Goal: Task Accomplishment & Management: Use online tool/utility

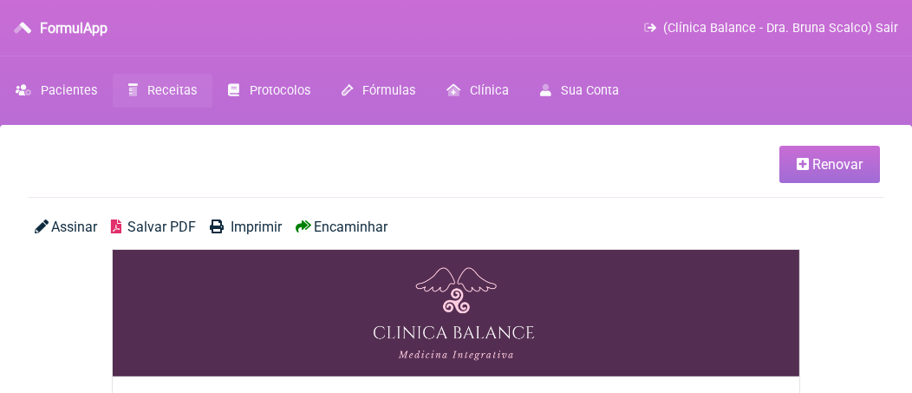
scroll to position [87, 0]
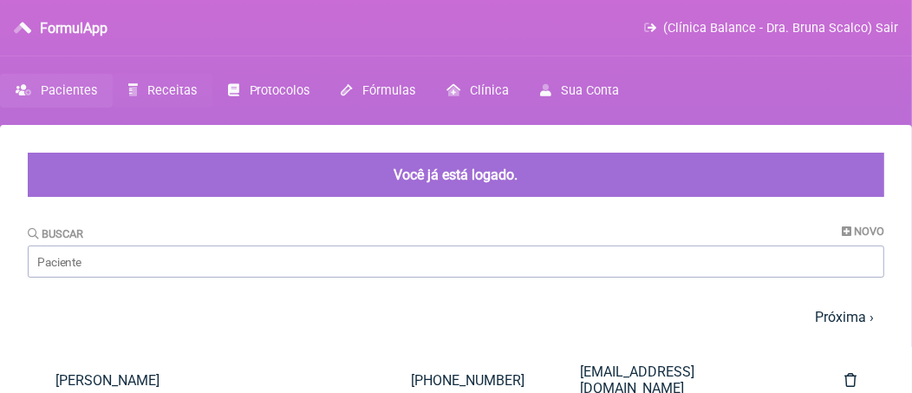
click at [187, 93] on span "Receitas" at bounding box center [171, 90] width 49 height 15
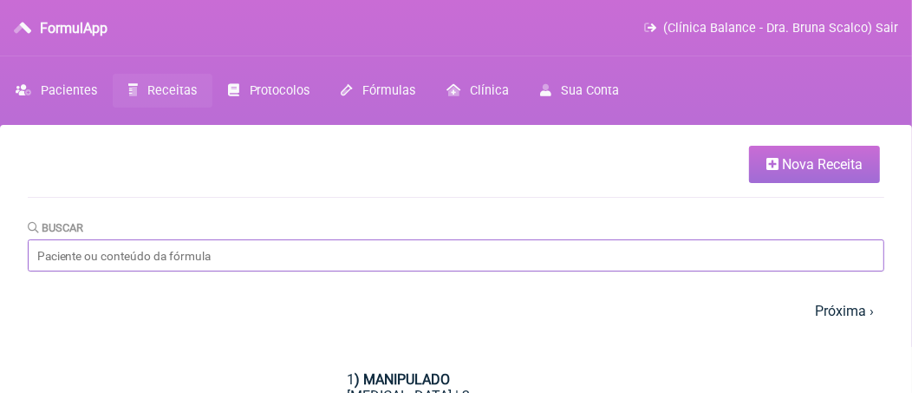
click at [184, 258] on input "Buscar" at bounding box center [456, 255] width 856 height 32
type input "[MEDICAL_DATA] pal"
click at [191, 91] on span "Receitas" at bounding box center [171, 90] width 49 height 15
click at [256, 100] on link "Protocolos" at bounding box center [268, 91] width 113 height 34
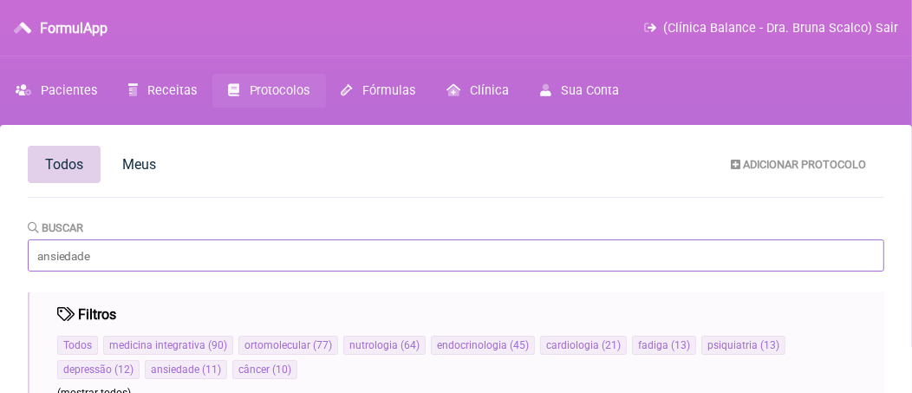
click at [213, 259] on input "Buscar" at bounding box center [456, 255] width 856 height 32
type input "[MEDICAL_DATA]"
click at [390, 92] on span "Fórmulas" at bounding box center [388, 90] width 53 height 15
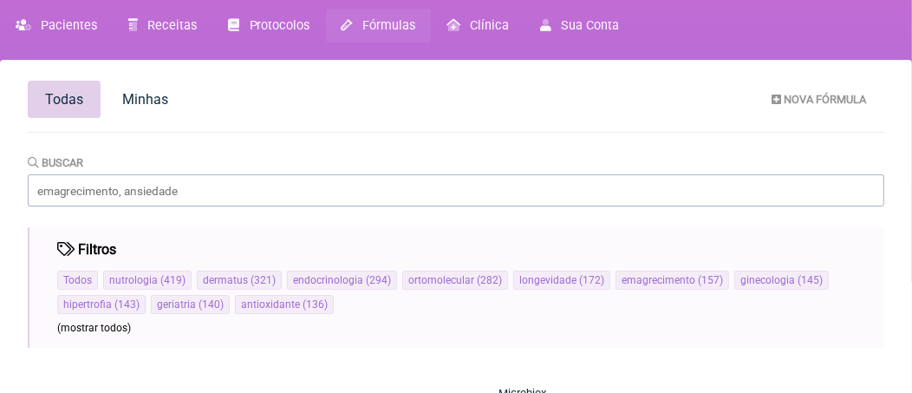
scroll to position [173, 0]
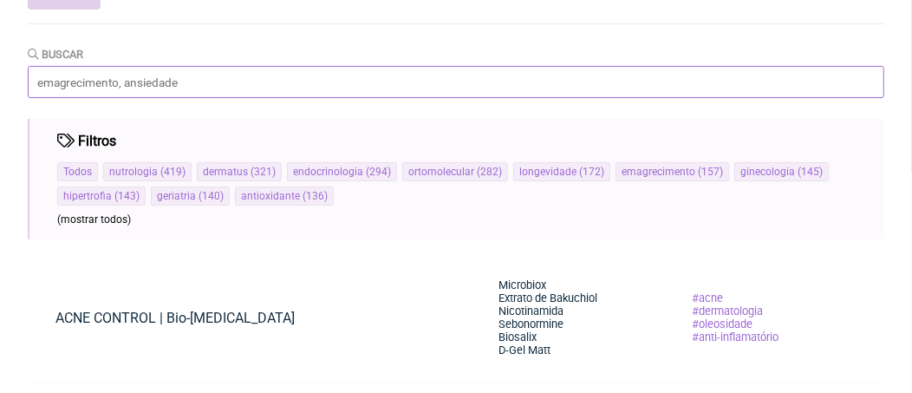
click at [222, 88] on input "Buscar" at bounding box center [456, 82] width 856 height 32
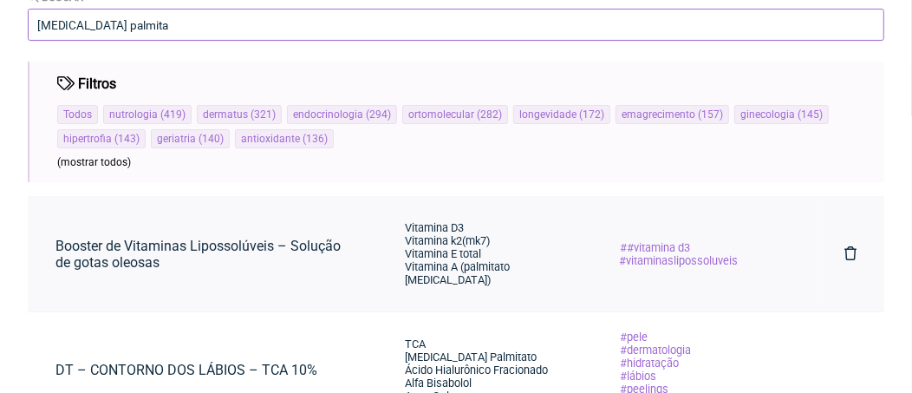
scroll to position [317, 0]
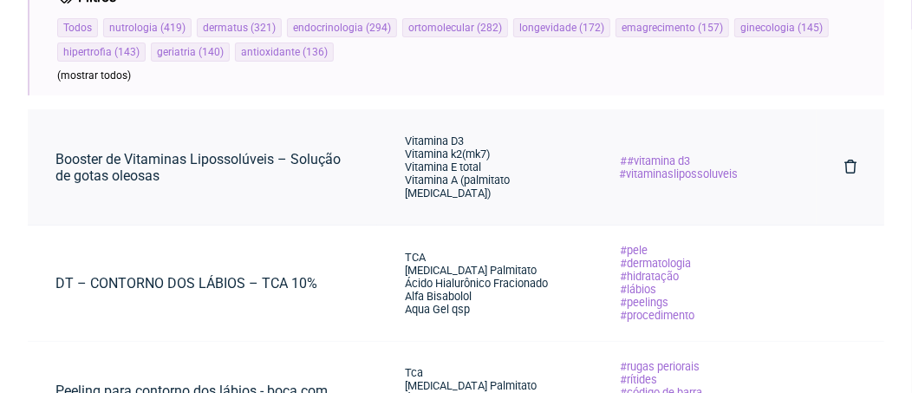
type input "[MEDICAL_DATA] palmita"
click at [482, 158] on span "Vitamina k2(mk7)" at bounding box center [447, 153] width 85 height 13
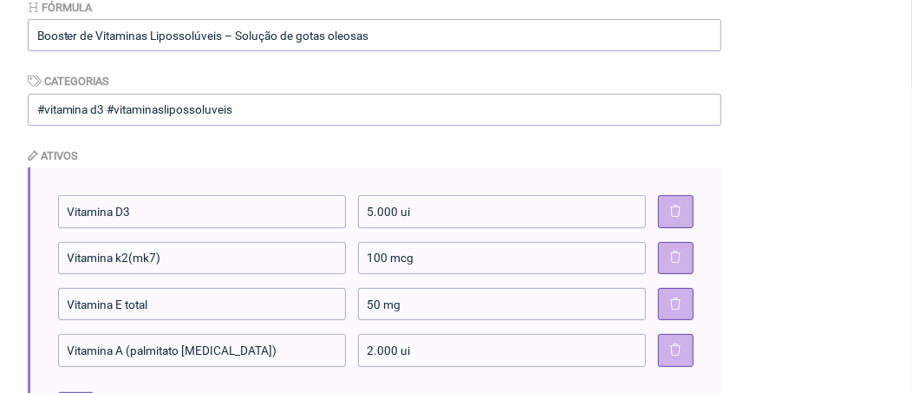
scroll to position [347, 0]
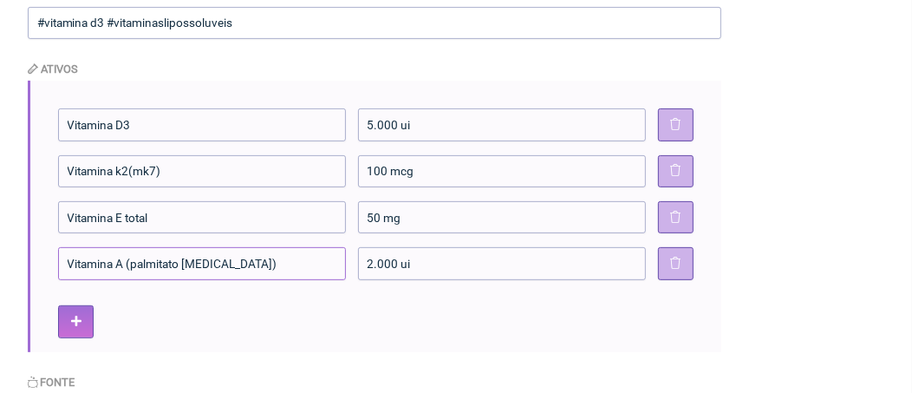
drag, startPoint x: 227, startPoint y: 268, endPoint x: 126, endPoint y: 267, distance: 101.4
click at [126, 267] on input "Vitamina A (palmitato [MEDICAL_DATA])" at bounding box center [202, 263] width 288 height 32
